Goal: Find specific page/section: Find specific page/section

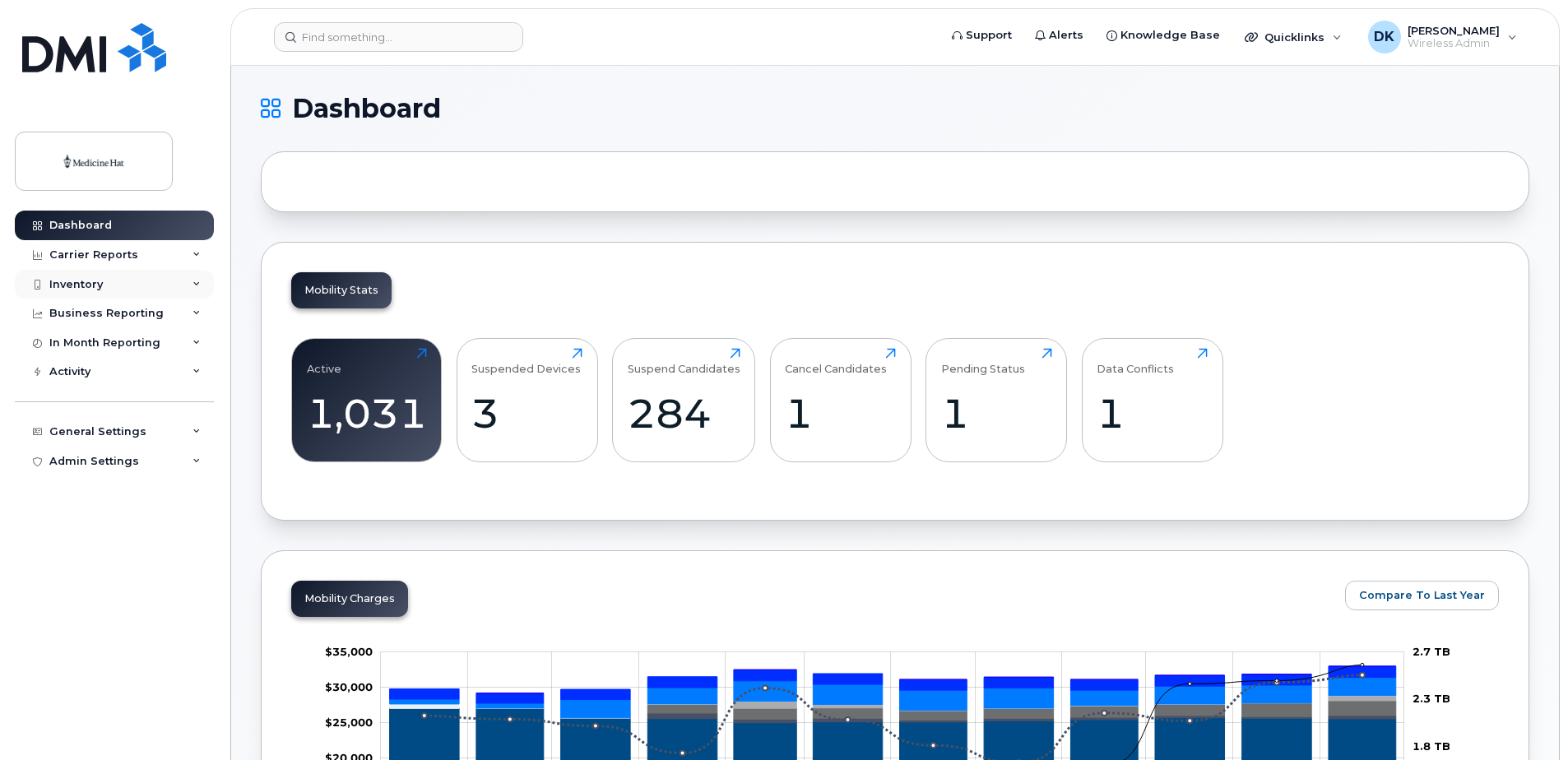
click at [81, 291] on div "Inventory" at bounding box center [114, 284] width 199 height 29
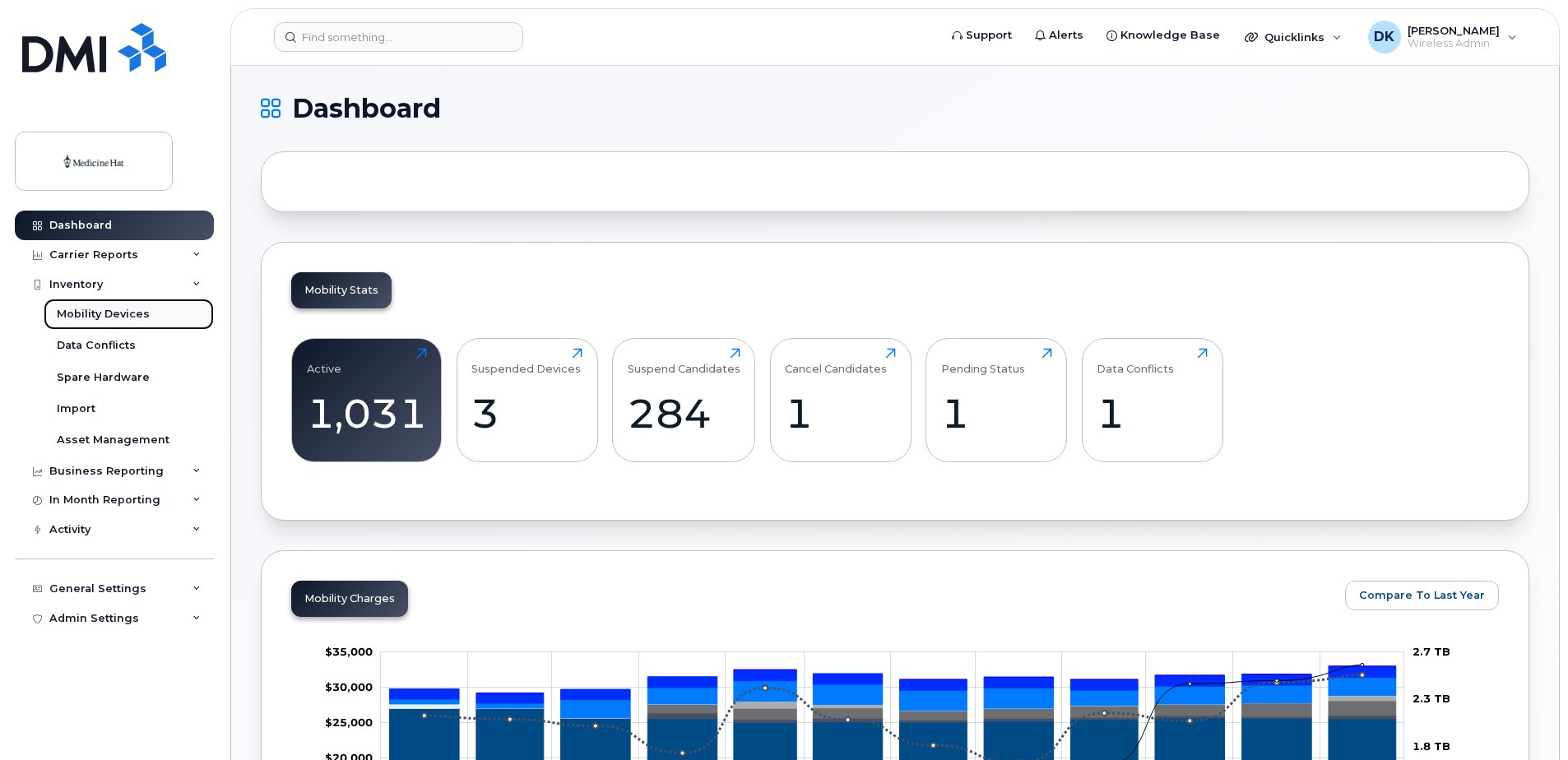
click at [154, 313] on link "Mobility Devices" at bounding box center [128, 315] width 170 height 31
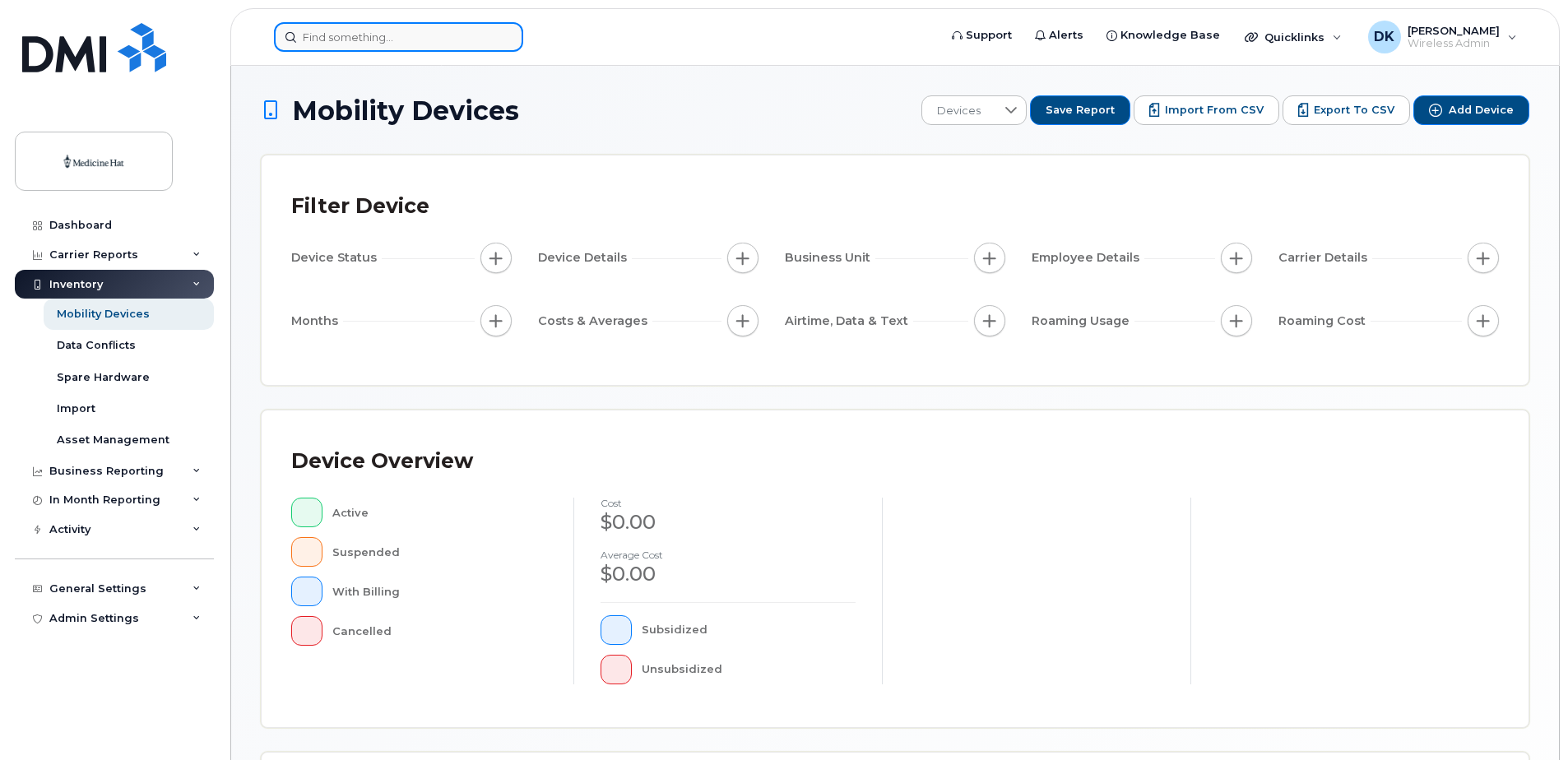
click at [433, 36] on input at bounding box center [399, 37] width 250 height 29
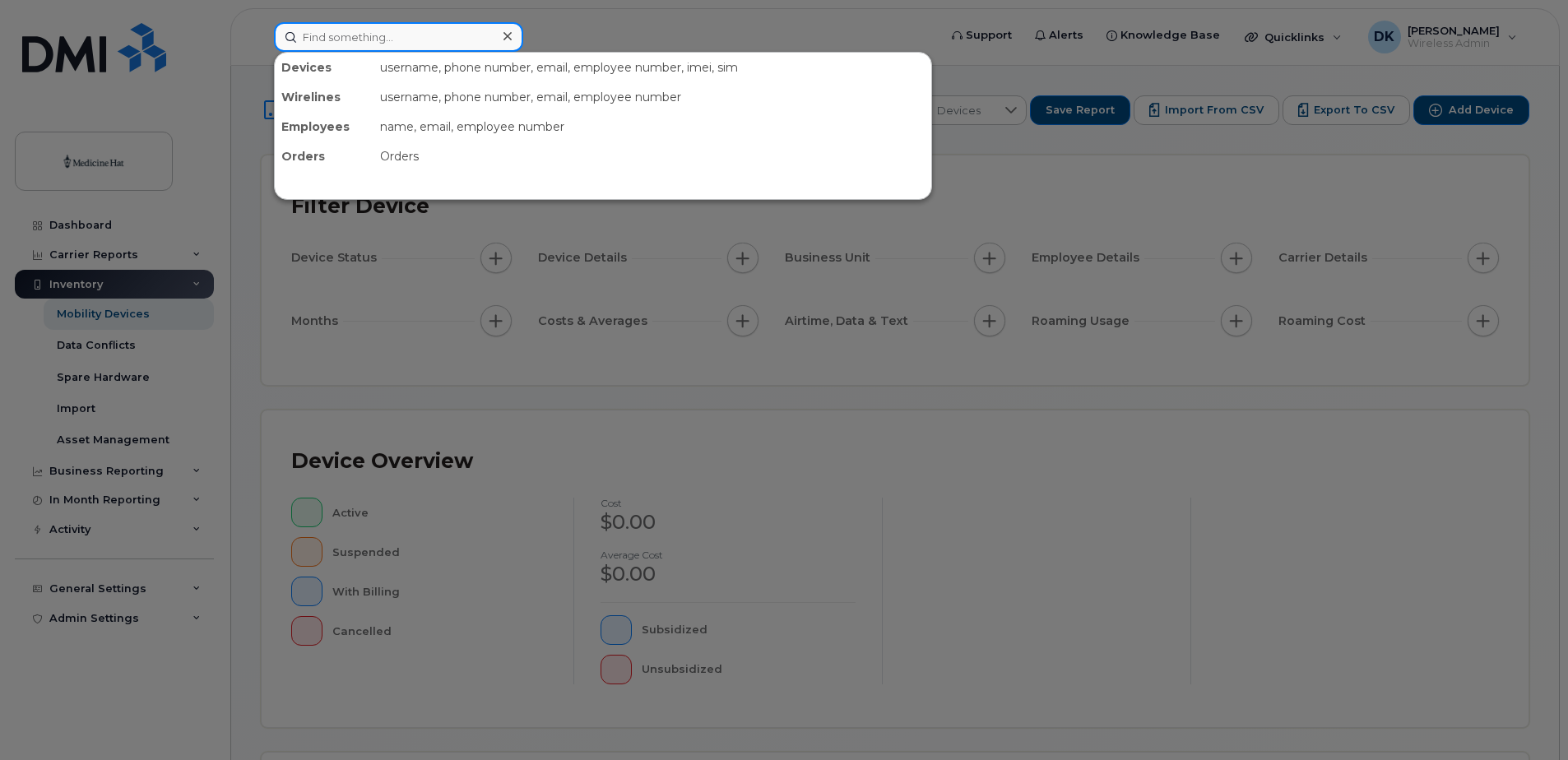
paste input "587-253-0736"
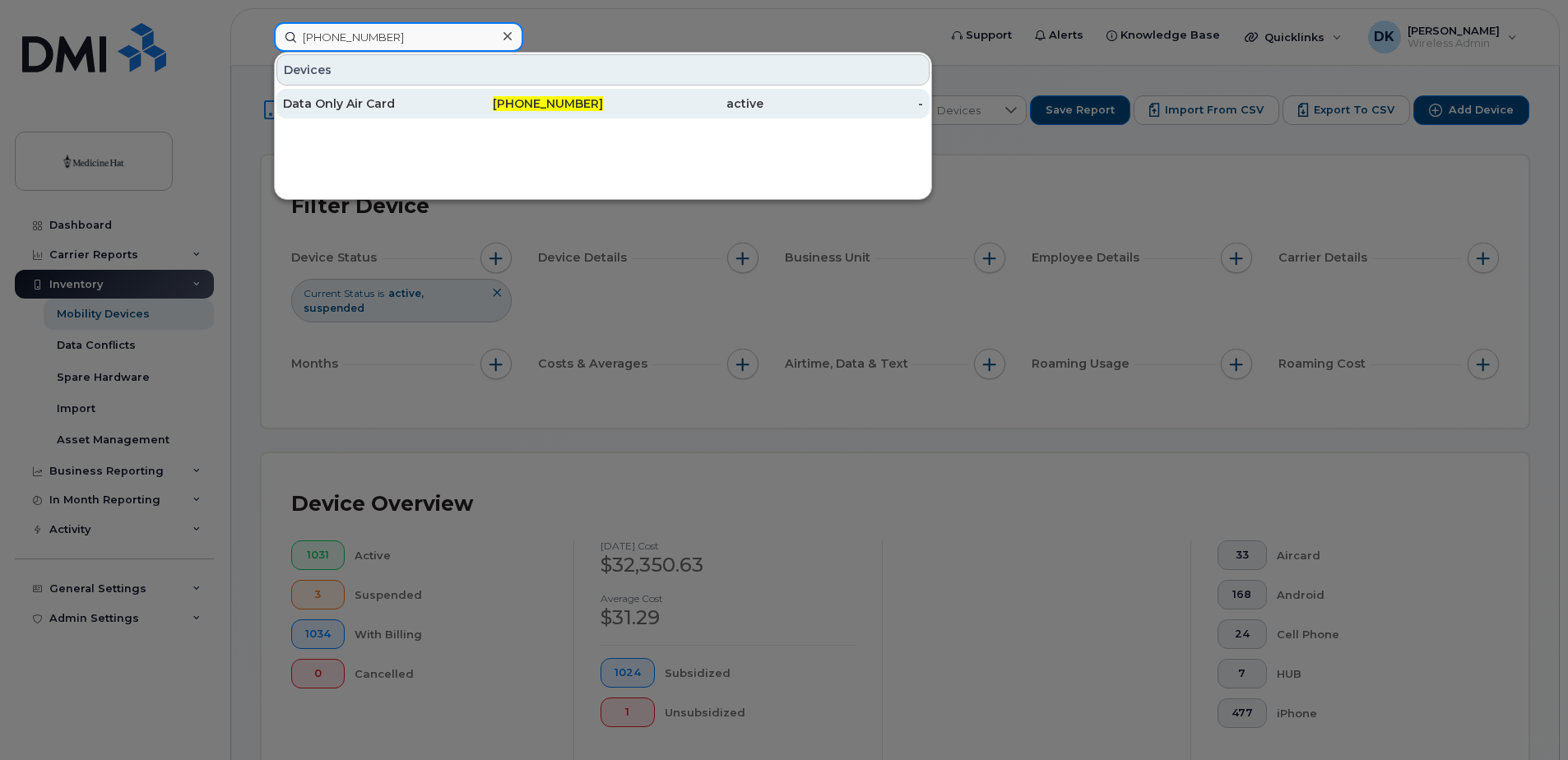
type input "587-253-0736"
click at [461, 99] on div "587-253-0736" at bounding box center [524, 103] width 160 height 16
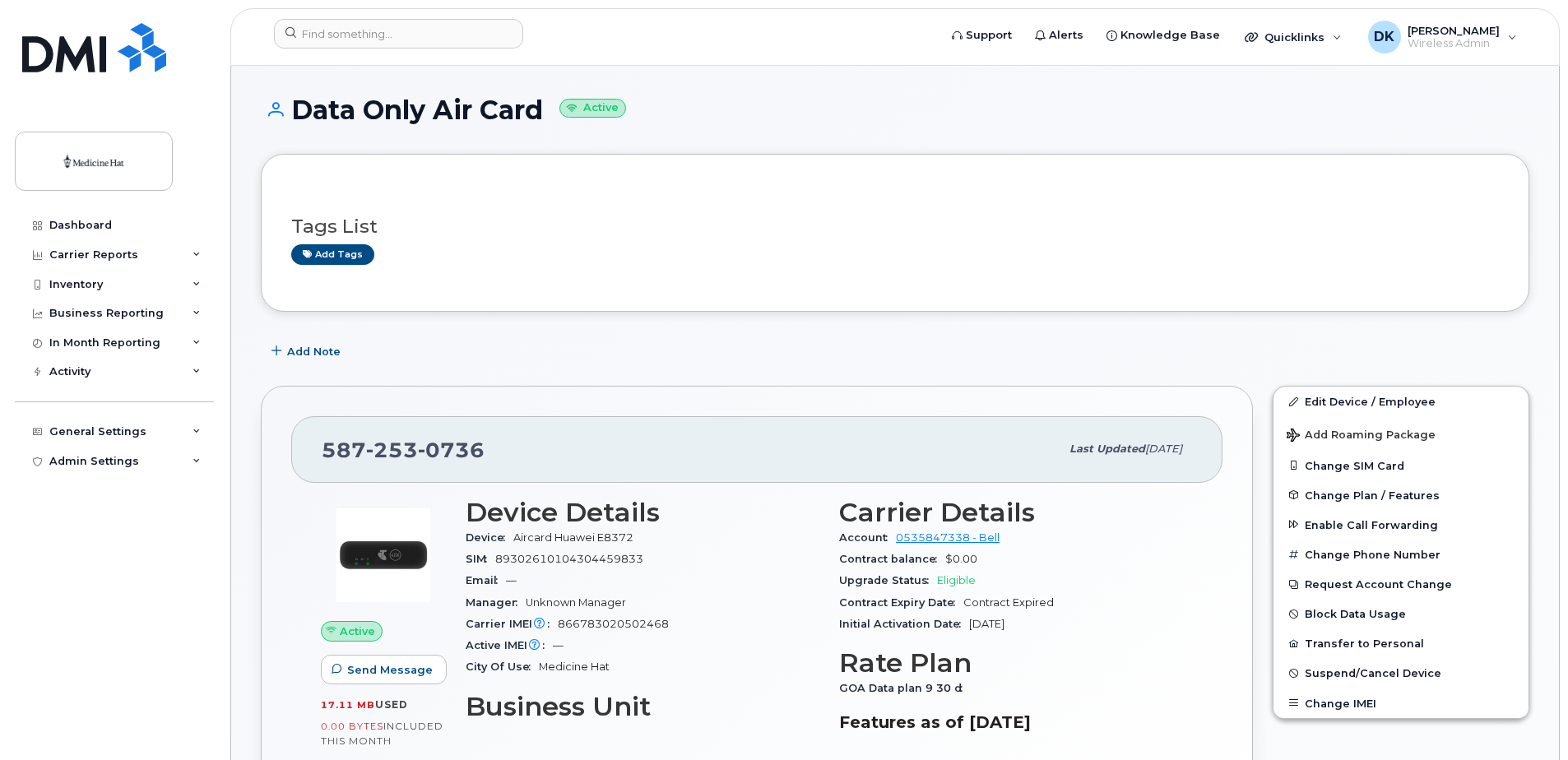
scroll to position [82, 0]
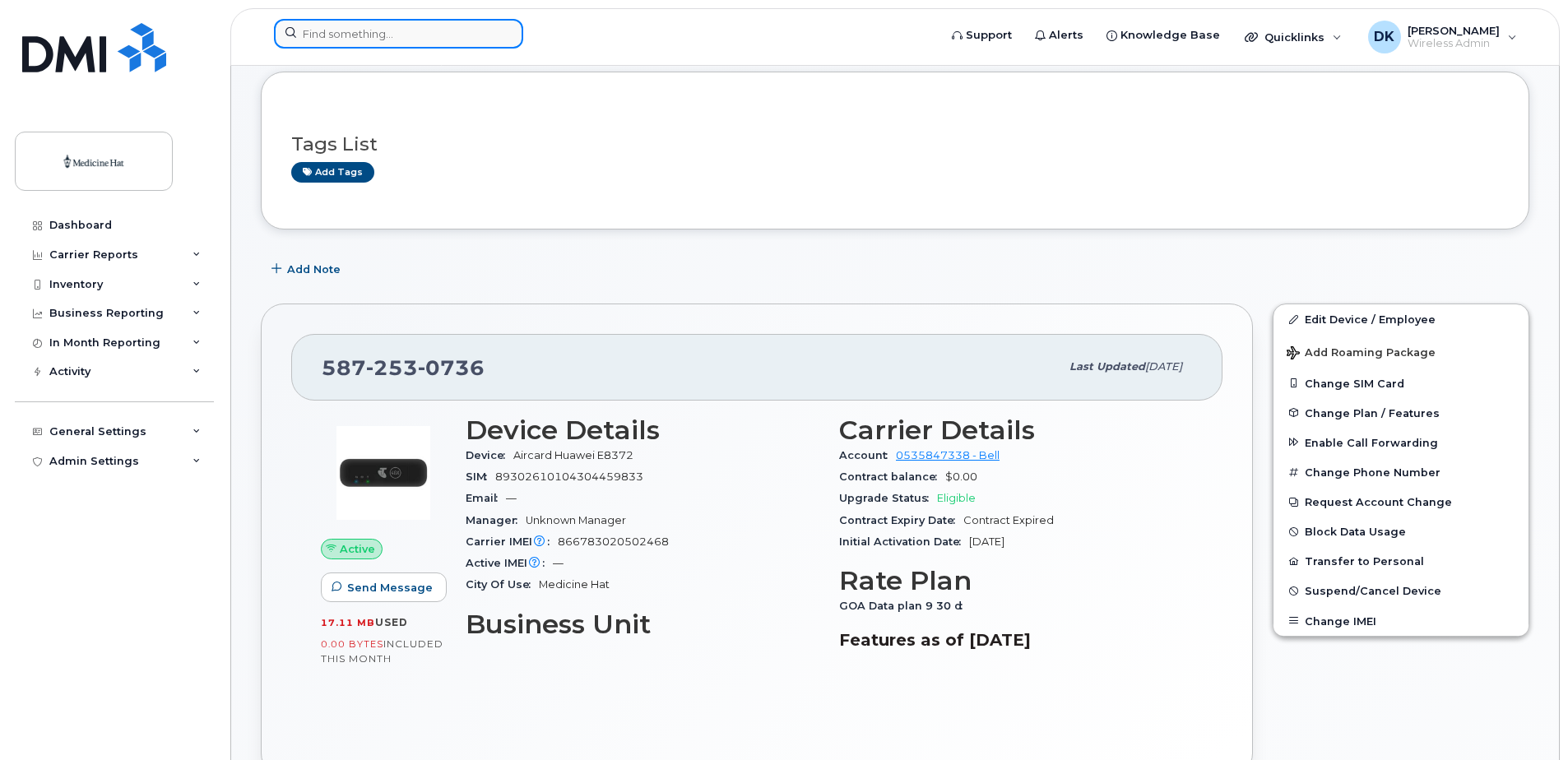
click at [316, 33] on input at bounding box center [399, 34] width 250 height 29
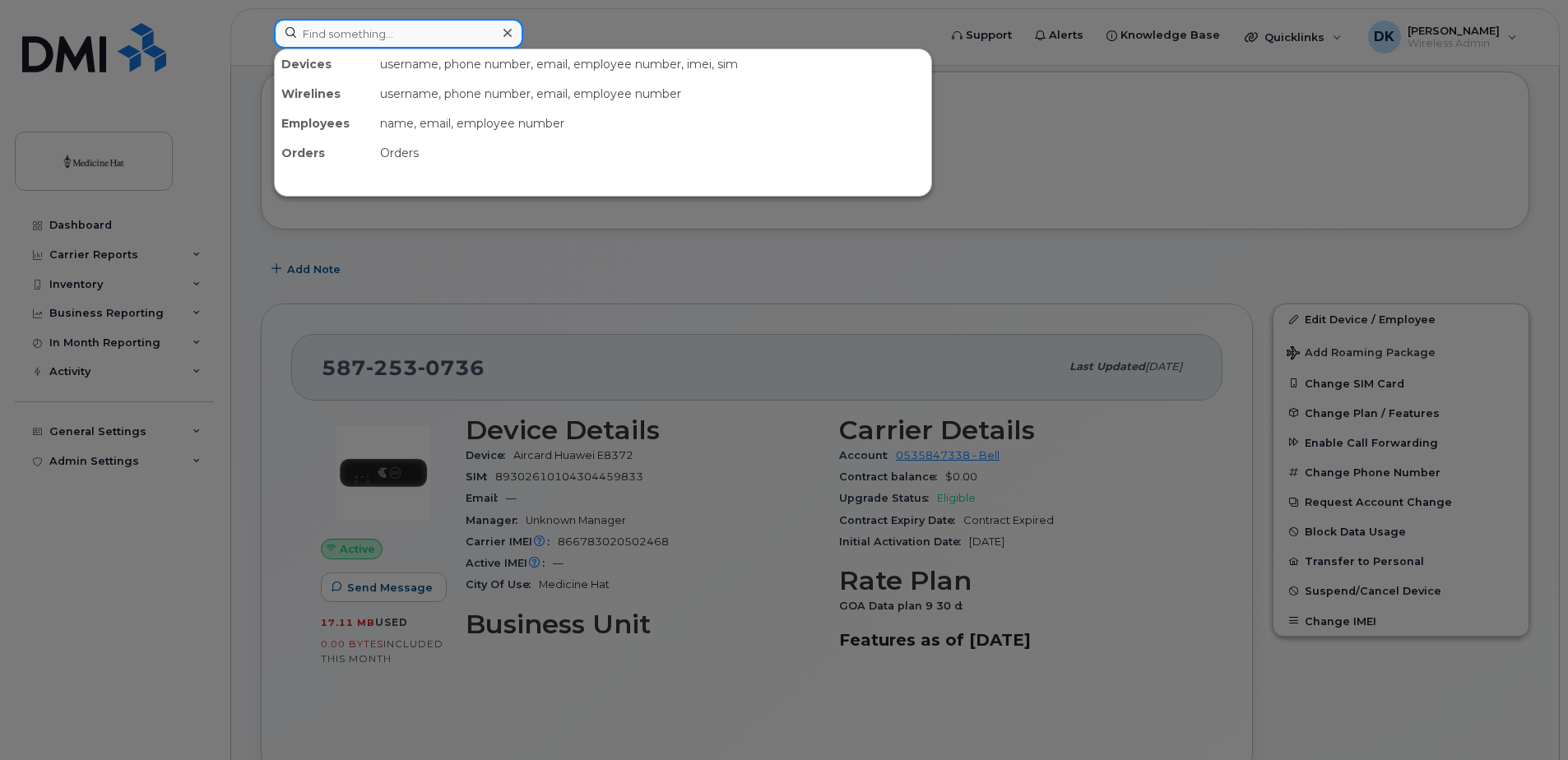
paste input "[PHONE_NUMBER]"
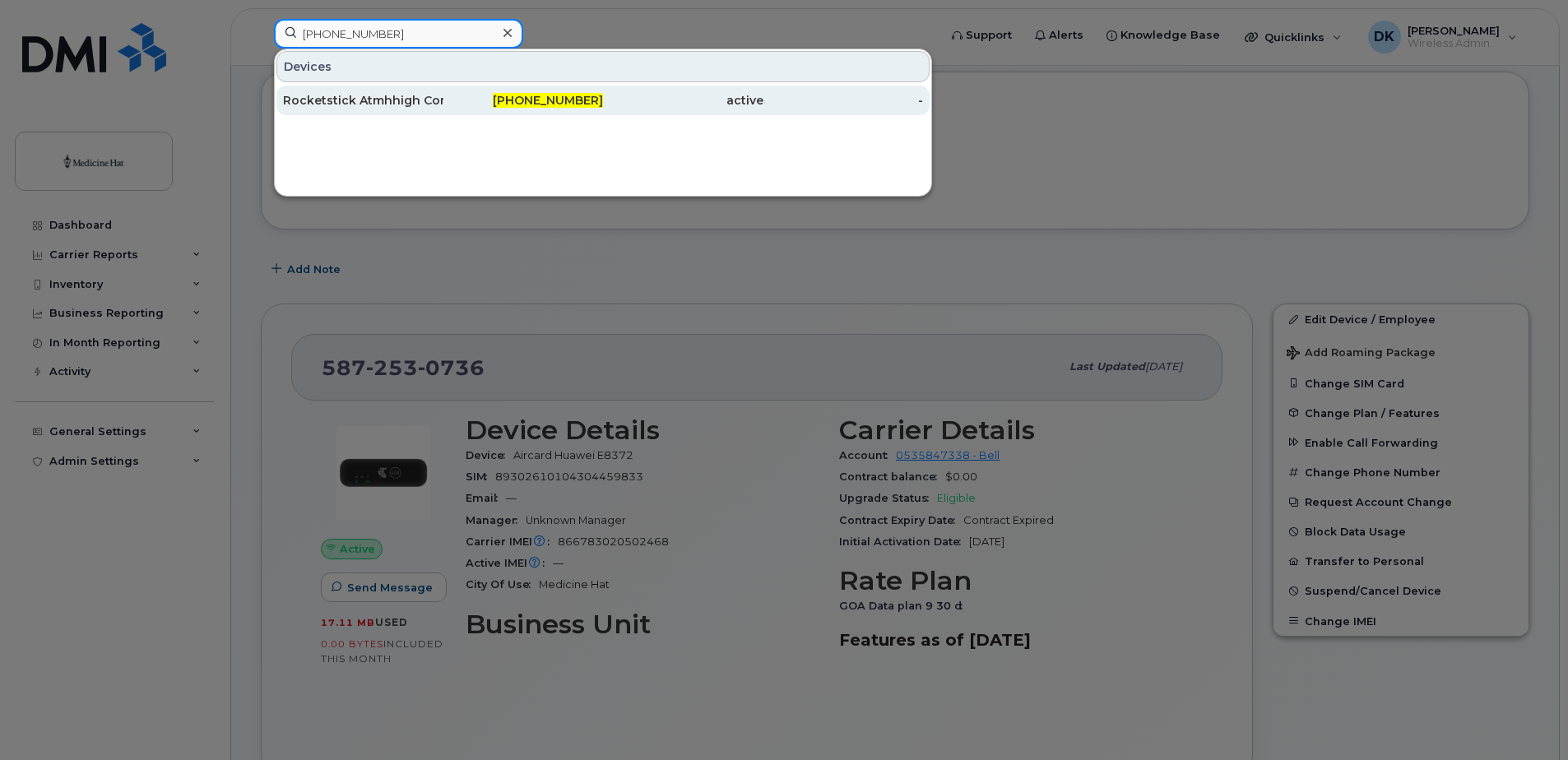
type input "[PHONE_NUMBER]"
click at [358, 104] on div "Rocketstick Atmhhigh Commdev" at bounding box center [363, 100] width 160 height 16
